Goal: Task Accomplishment & Management: Complete application form

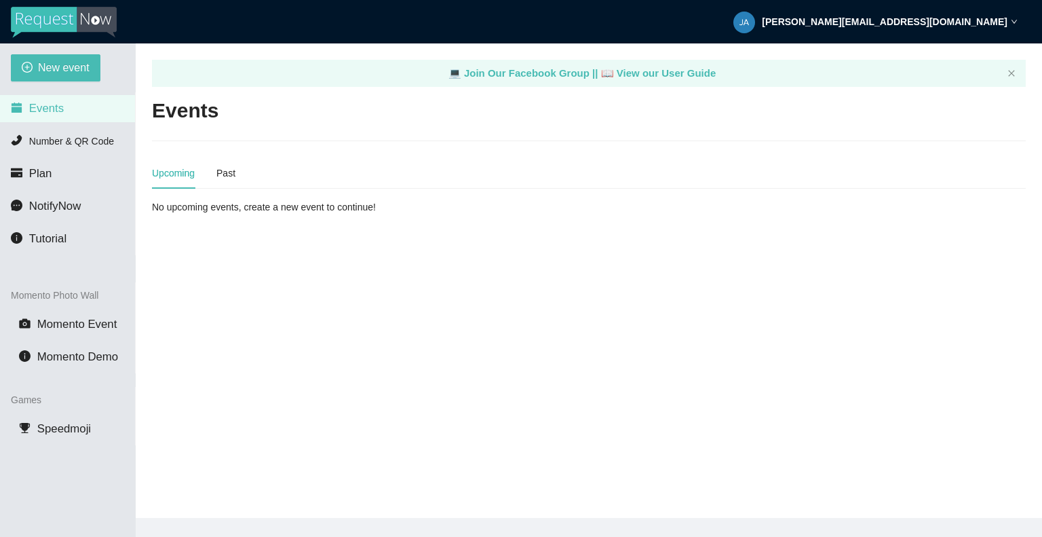
click at [53, 53] on div "New event Events Number & QR Code Plan NotifyNow Tutorial Momento Photo Wall Mo…" at bounding box center [68, 311] width 136 height 537
click at [50, 69] on span "New event" at bounding box center [64, 67] width 52 height 17
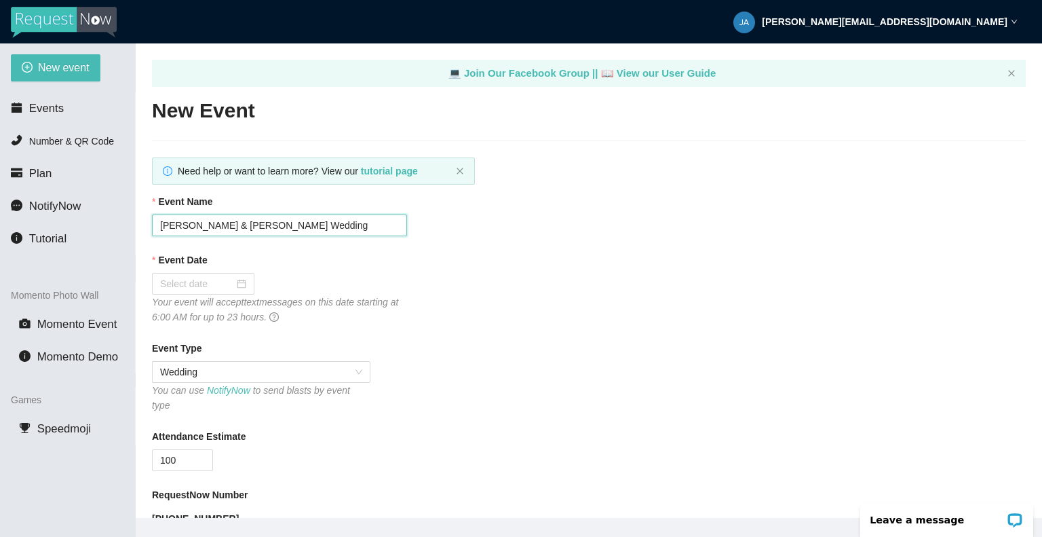
drag, startPoint x: 204, startPoint y: 226, endPoint x: 116, endPoint y: 221, distance: 88.3
click at [116, 221] on section "New event Events Number & QR Code Plan NotifyNow Tutorial Momento Photo Wall Mo…" at bounding box center [521, 311] width 1042 height 537
click at [215, 230] on input "Mark & Jason Wedding" at bounding box center [279, 225] width 255 height 22
type input "Mark & Lona Wedding"
click at [237, 284] on div at bounding box center [203, 283] width 86 height 15
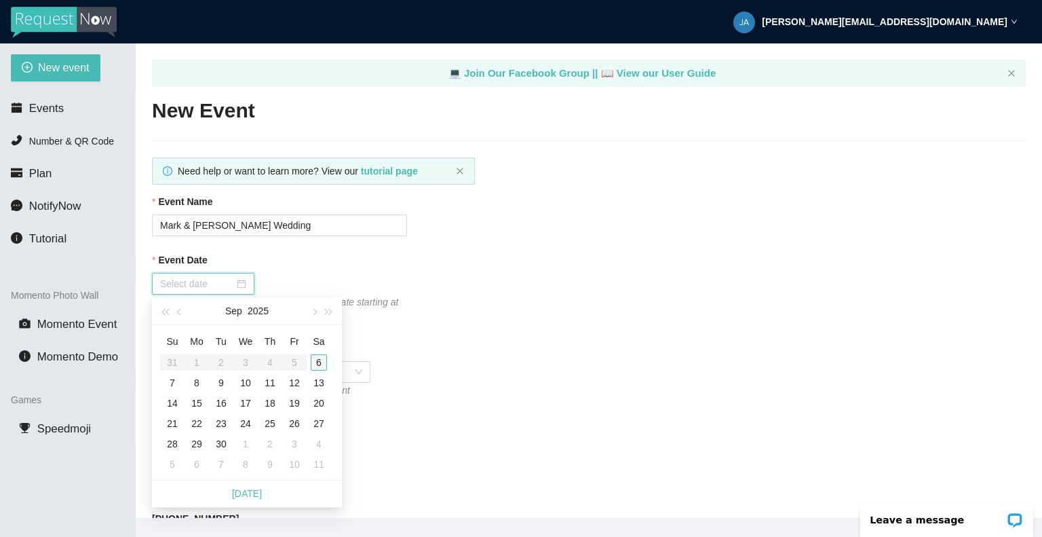
type input "09/06/2025"
click at [320, 360] on div "6" at bounding box center [319, 362] width 16 height 16
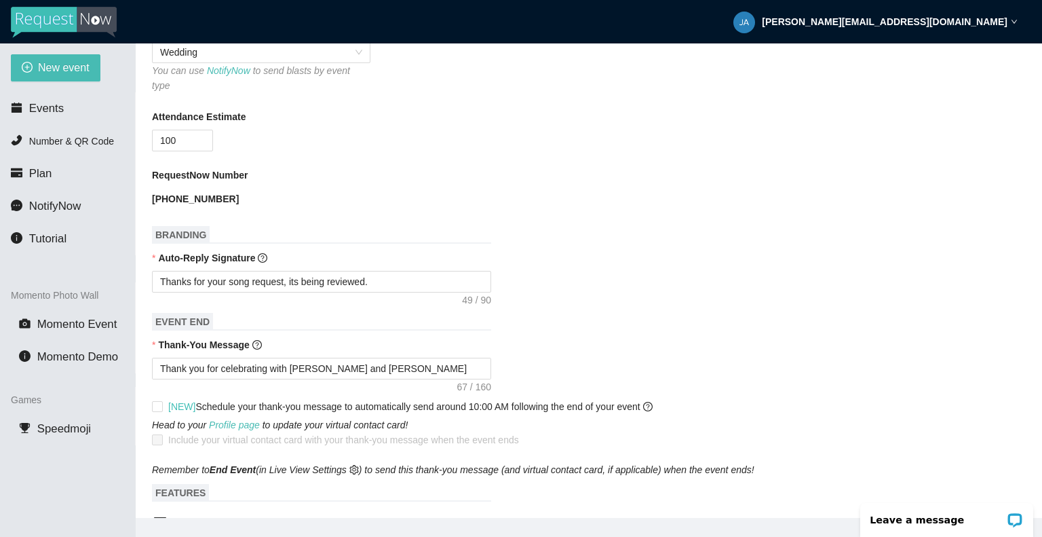
scroll to position [320, 0]
click at [307, 357] on textarea "Thank you for celebrating with Trace and Kathinh have a safe night." at bounding box center [321, 368] width 339 height 22
click at [311, 359] on textarea "Thank you for celebrating with Trace and Kathinh have a safe night." at bounding box center [321, 368] width 339 height 22
type textarea "Thank you for celebrating with Trac and Kathinh have a safe night."
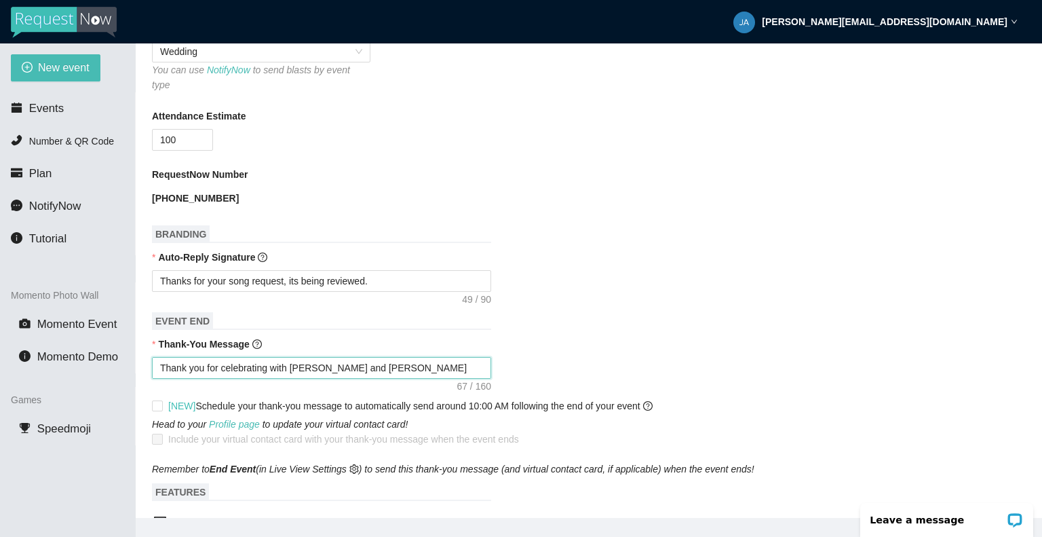
type textarea "Thank you for celebrating with Tra and Kathinh have a safe night."
type textarea "Thank you for celebrating with Tr and Kathinh have a safe night."
type textarea "Thank you for celebrating with T and Kathinh have a safe night."
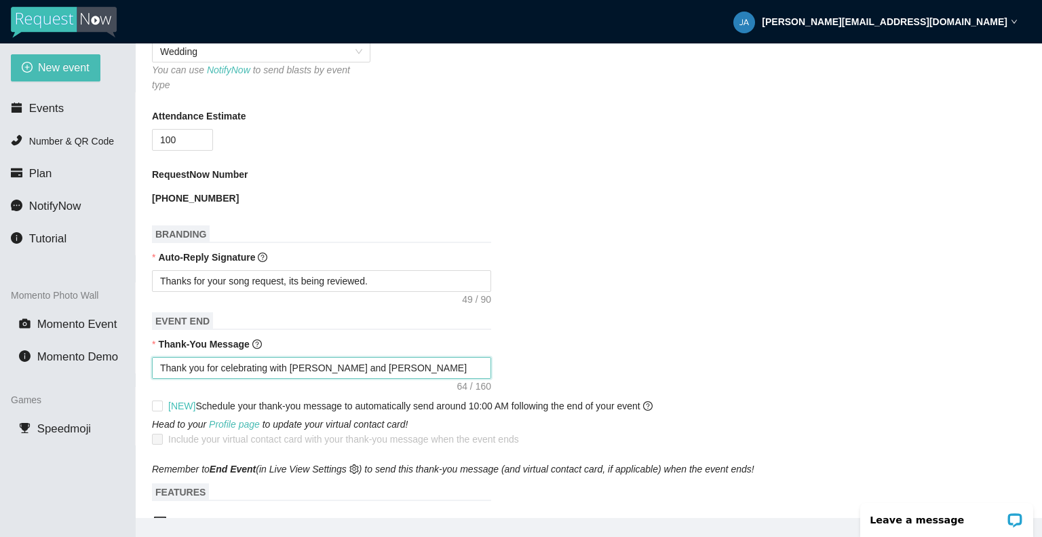
type textarea "Thank you for celebrating with T and Kathinh have a safe night."
type textarea "Thank you for celebrating with and Kathinh have a safe night."
type textarea "Thank you for celebrating with M and Kathinh have a safe night."
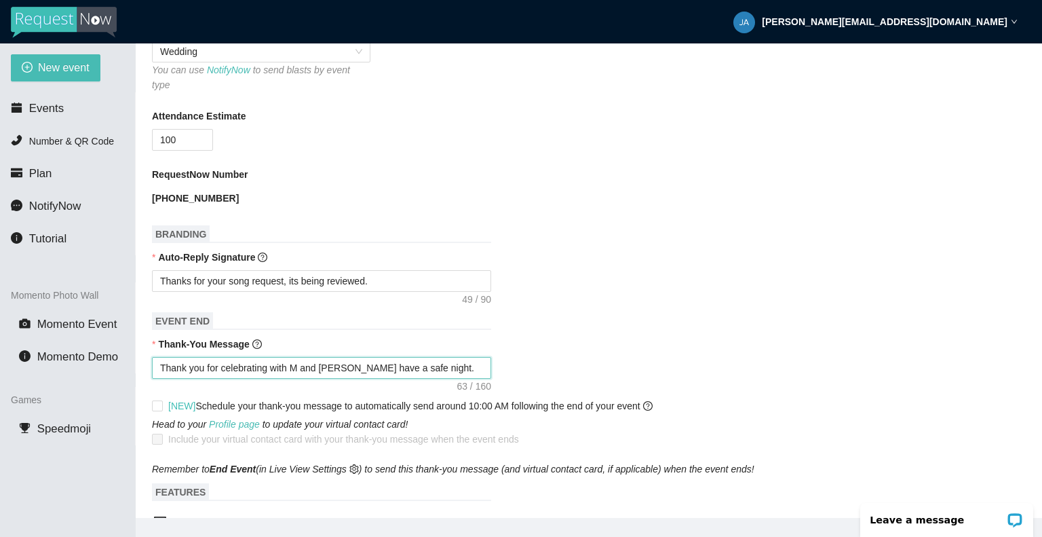
type textarea "Thank you for celebrating with Ma and Kathinh have a safe night."
type textarea "Thank you for celebrating with Mar and Kathinh have a safe night."
type textarea "Thank you for celebrating with Mark and Kathinh have a safe night."
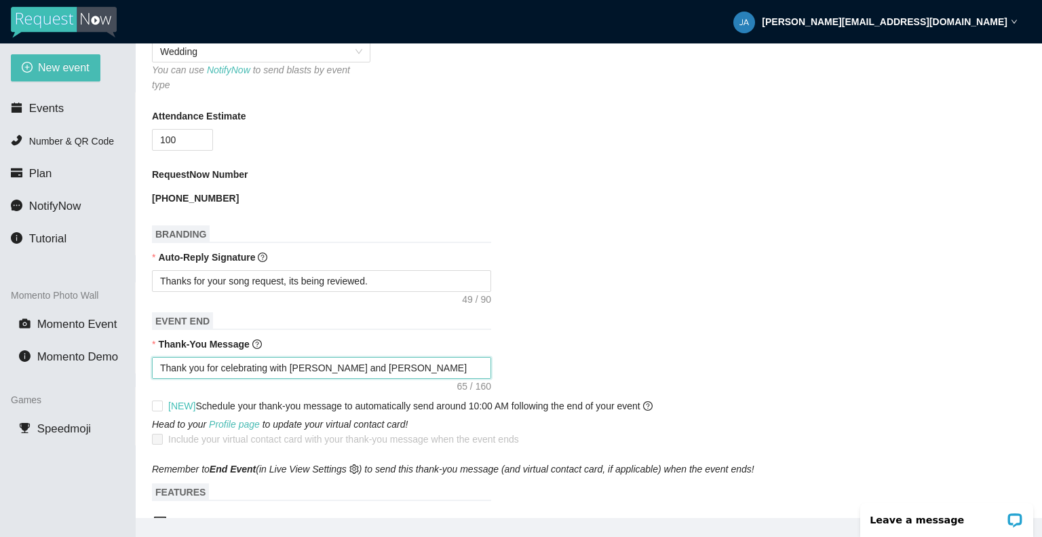
type textarea "Thank you for celebrating with Mark and Kathinh have a safe night."
click at [364, 358] on textarea "Thank you for celebrating with Mark and Kathinh have a safe night." at bounding box center [321, 368] width 339 height 22
type textarea "Thank you for celebrating with Mark and Kathin have a safe night."
type textarea "Thank you for celebrating with Mark and Kathi have a safe night."
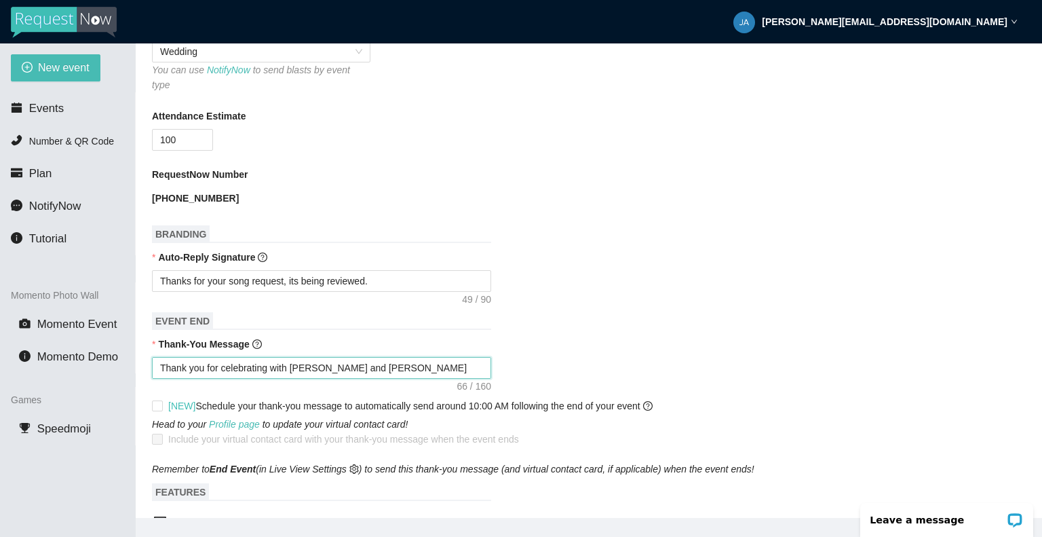
type textarea "Thank you for celebrating with Mark and Kathi have a safe night."
type textarea "Thank you for celebrating with Mark and Kath have a safe night."
type textarea "Thank you for celebrating with Mark and Kat have a safe night."
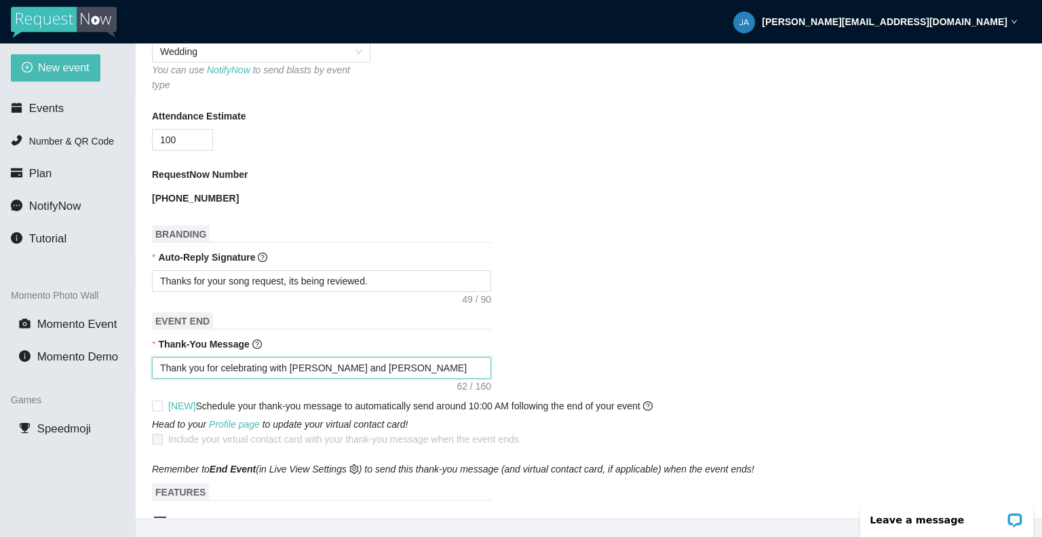
type textarea "Thank you for celebrating with Mark and Ka have a safe night."
type textarea "Thank you for celebrating with Mark and K have a safe night."
type textarea "Thank you for celebrating with Mark and have a safe night."
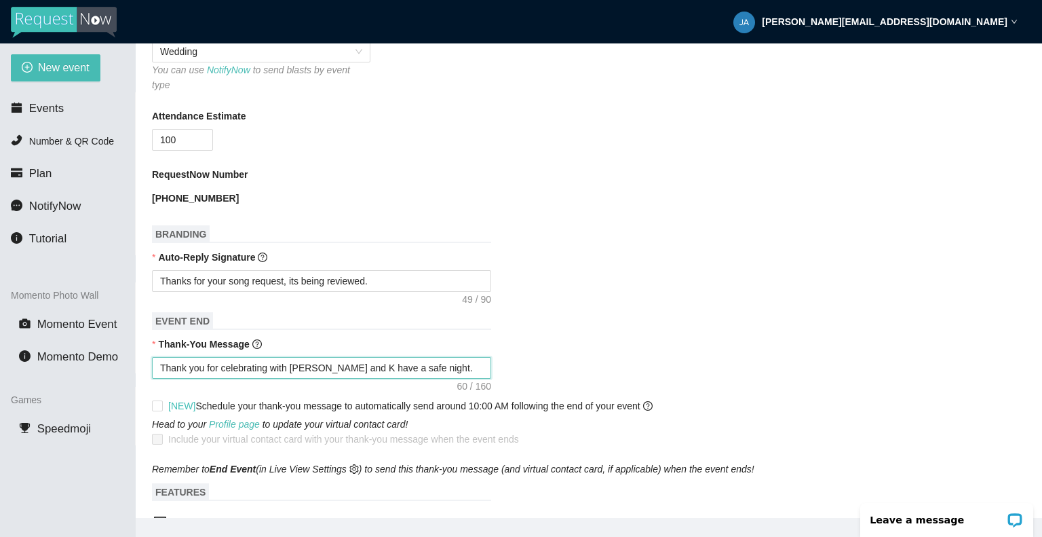
type textarea "Thank you for celebrating with Mark and have a safe night."
type textarea "Thank you for celebrating with Mark and L have a safe night."
type textarea "Thank you for celebrating with Mark and Lo have a safe night."
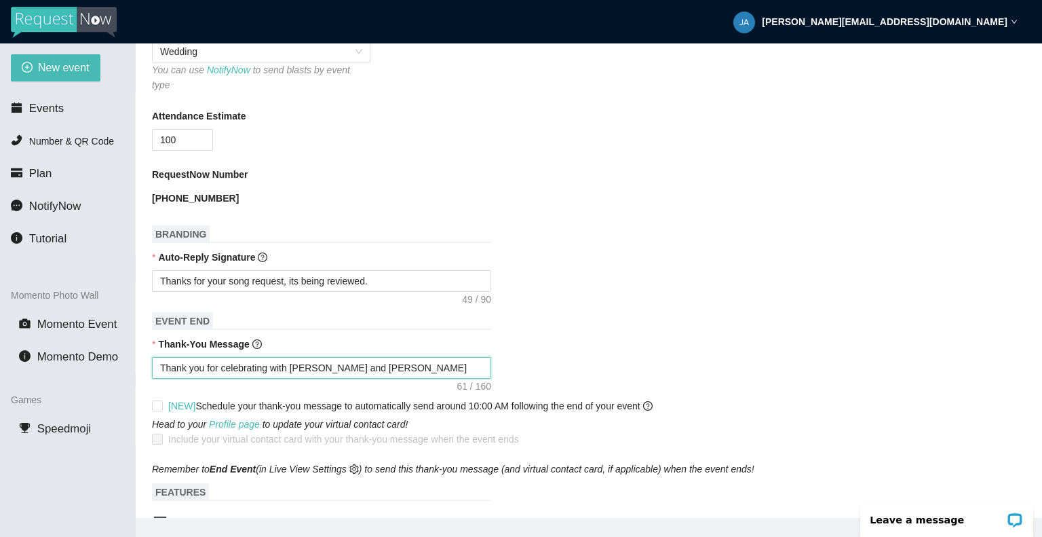
type textarea "Thank you for celebrating with Mark and Lon have a safe night."
type textarea "Thank you for celebrating with Mark and Lona have a safe night."
click at [575, 357] on div "Thank you for celebrating with Mark and Lona have a safe night." at bounding box center [589, 368] width 874 height 22
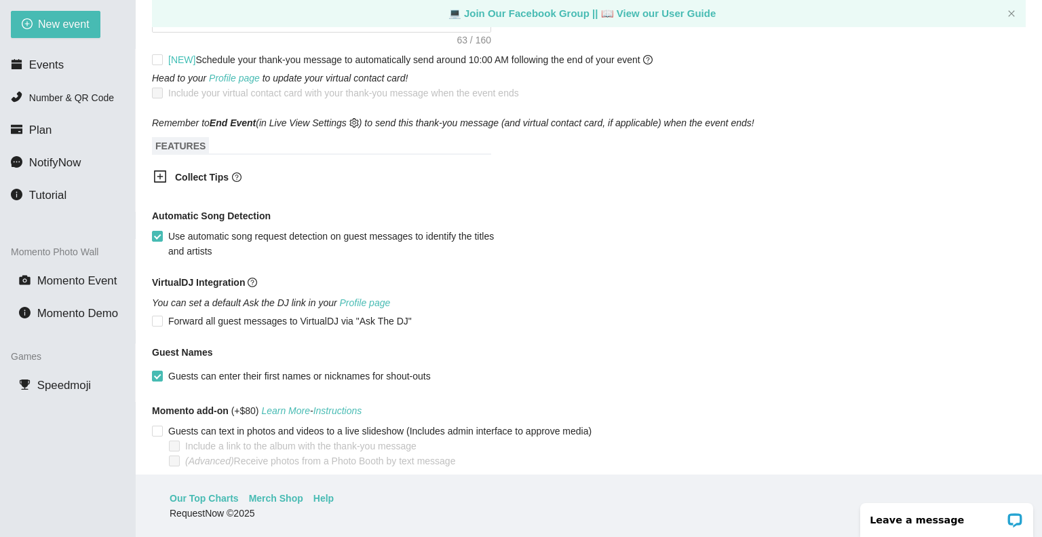
scroll to position [670, 0]
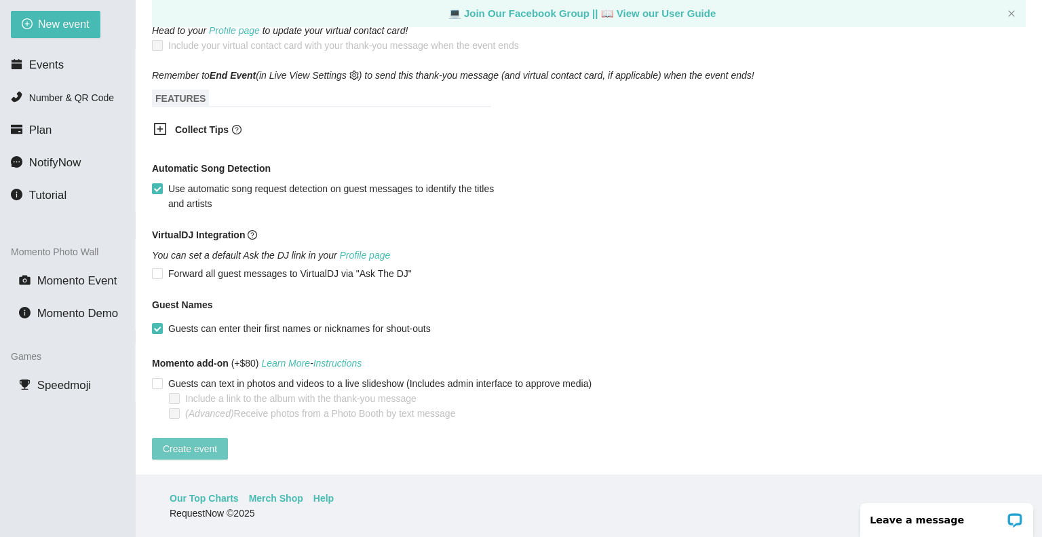
click at [182, 441] on span "Create event" at bounding box center [190, 448] width 54 height 15
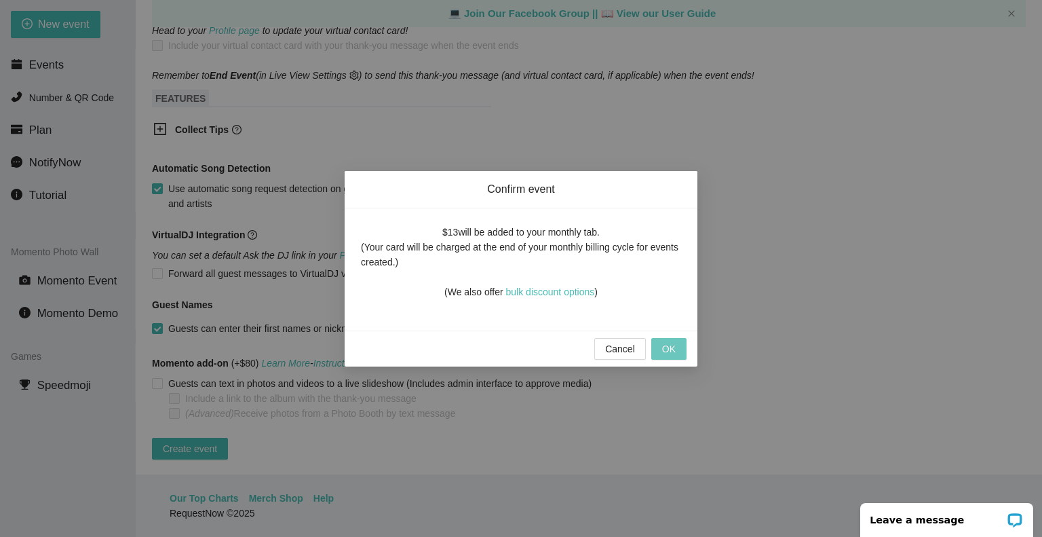
click at [672, 345] on span "OK" at bounding box center [669, 348] width 14 height 15
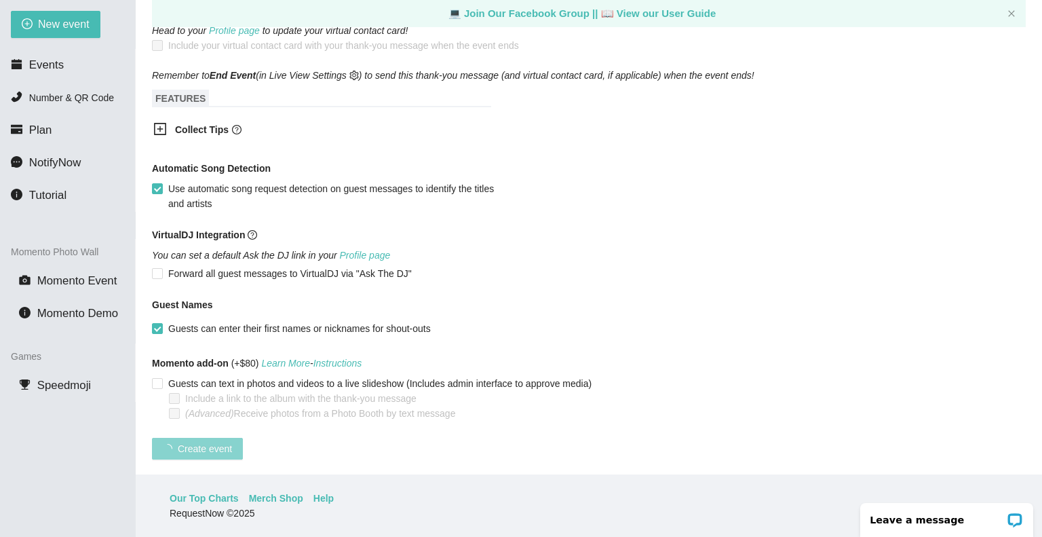
scroll to position [222, 0]
